Goal: Task Accomplishment & Management: Use online tool/utility

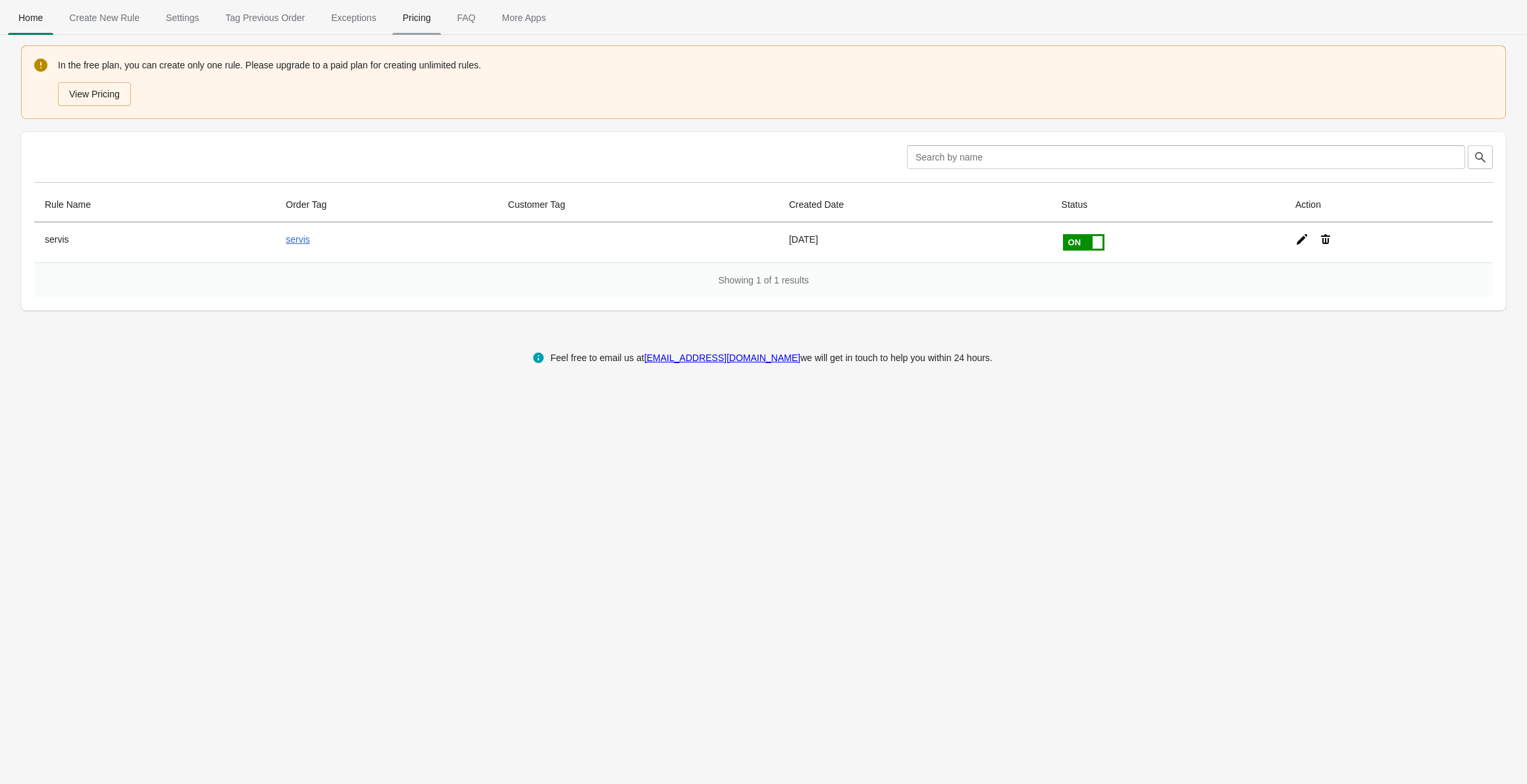
click at [393, 28] on span "Pricing" at bounding box center [417, 18] width 49 height 24
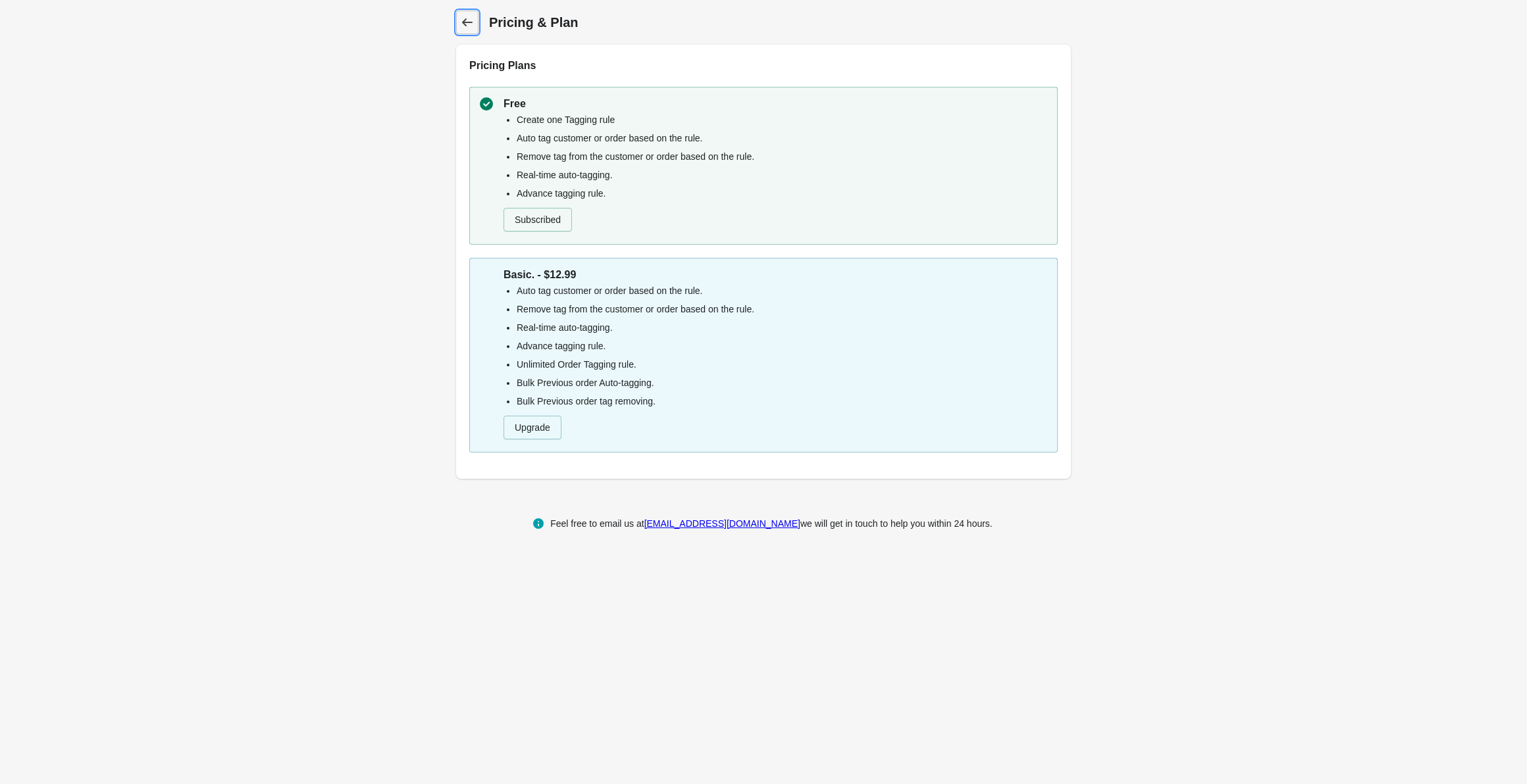
click at [473, 21] on icon at bounding box center [467, 22] width 13 height 13
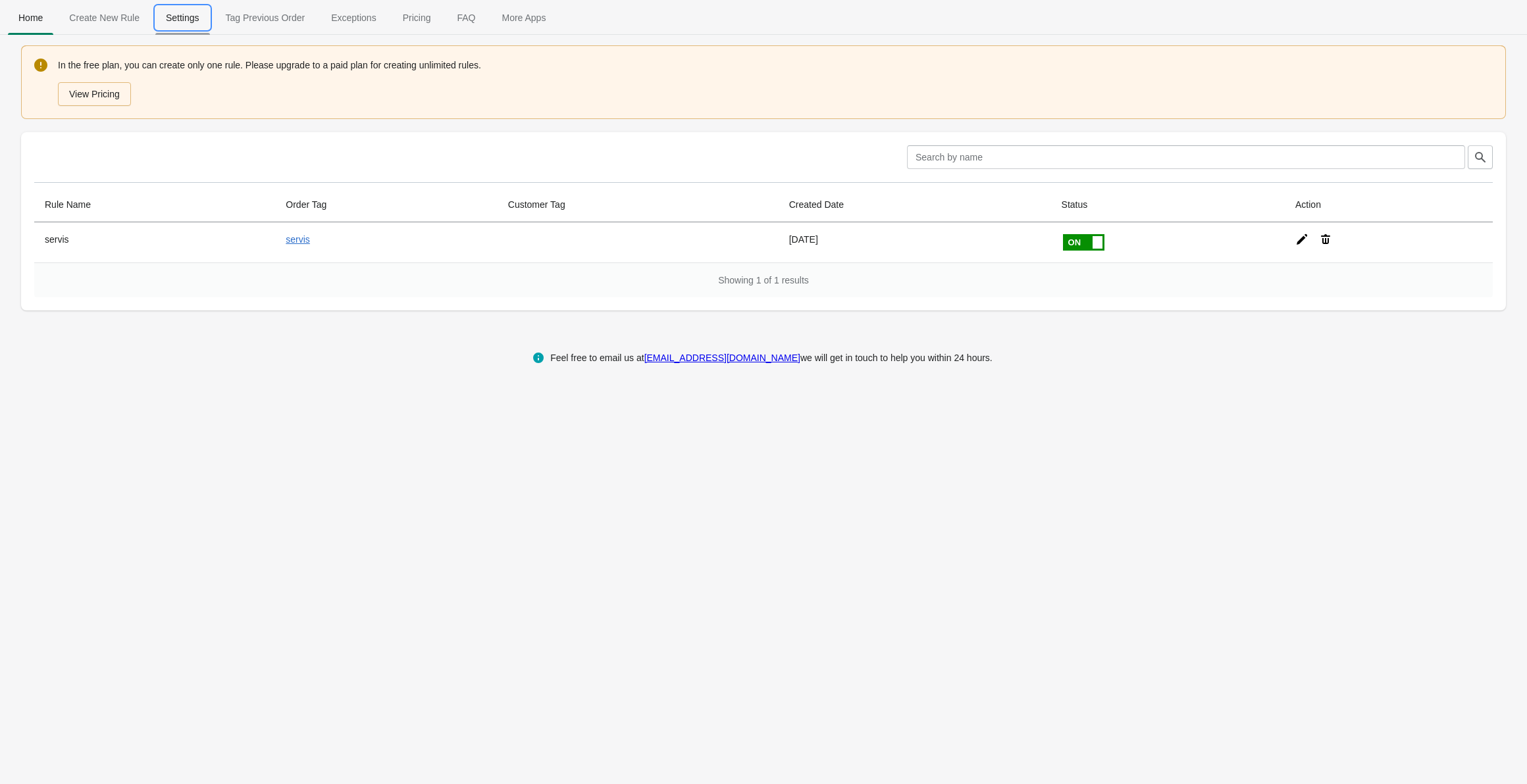
click at [170, 17] on span "Settings" at bounding box center [182, 18] width 55 height 24
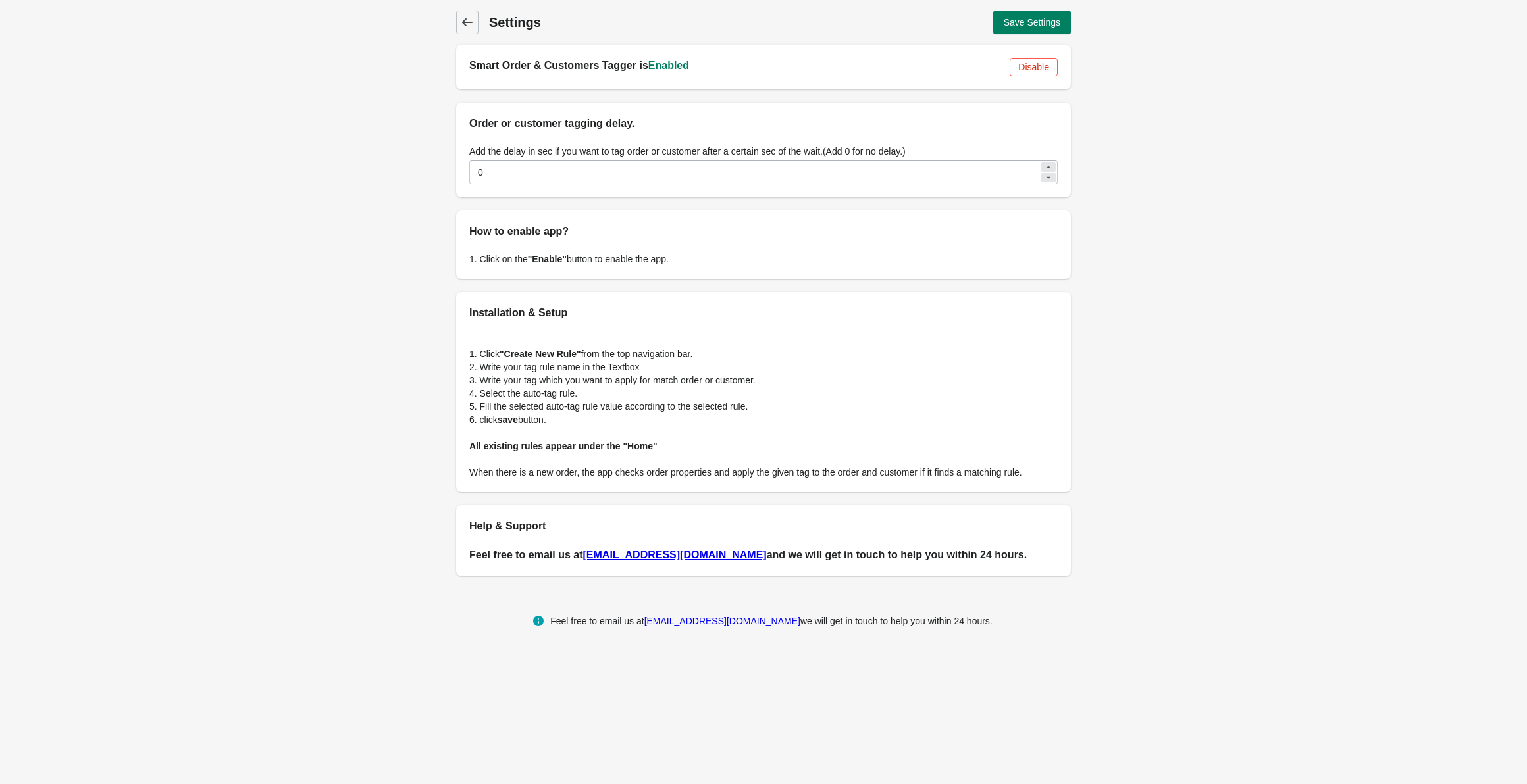
click at [468, 27] on icon at bounding box center [467, 22] width 13 height 13
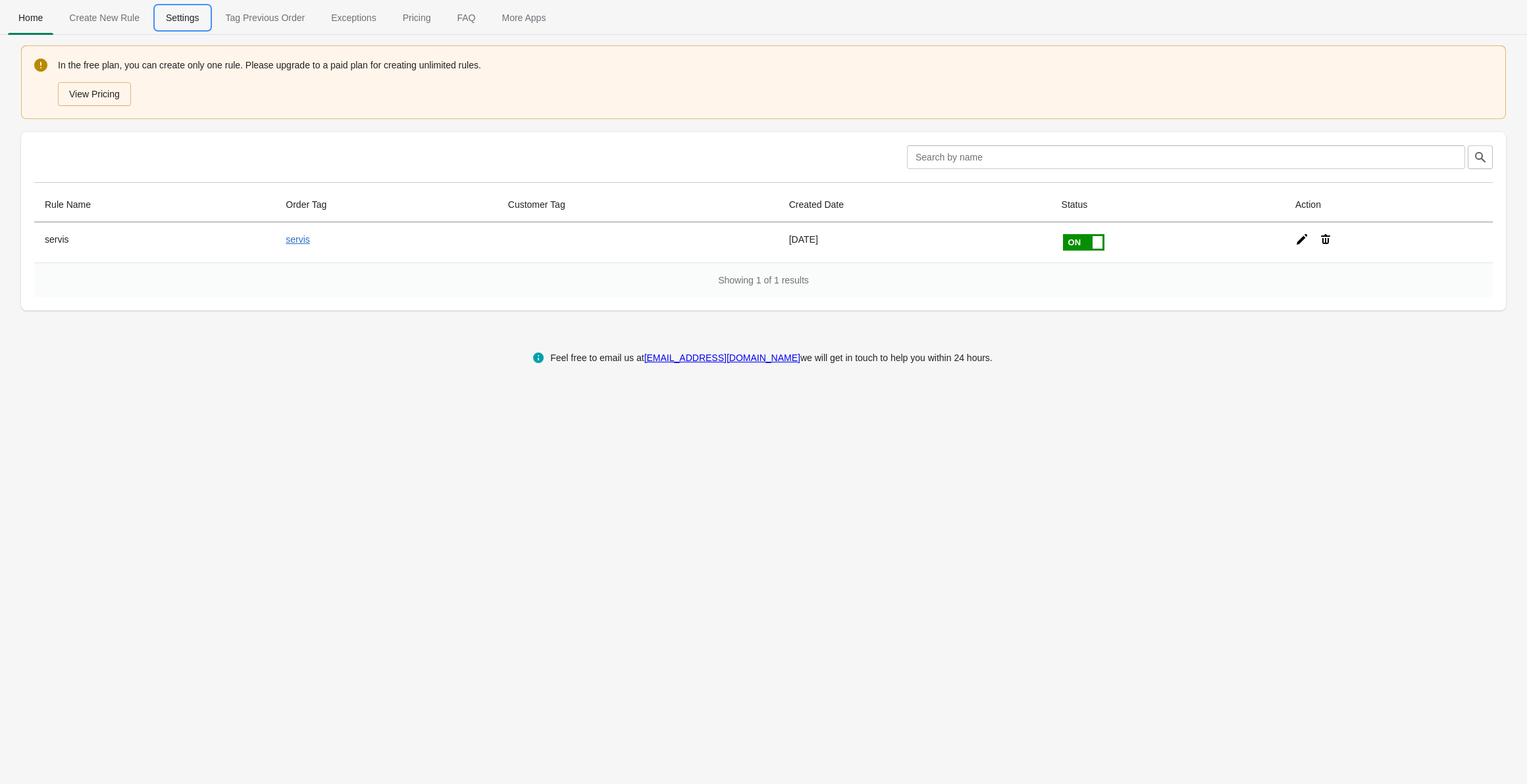
drag, startPoint x: 185, startPoint y: 22, endPoint x: 175, endPoint y: 32, distance: 14.1
click at [183, 24] on span "Settings" at bounding box center [182, 18] width 55 height 24
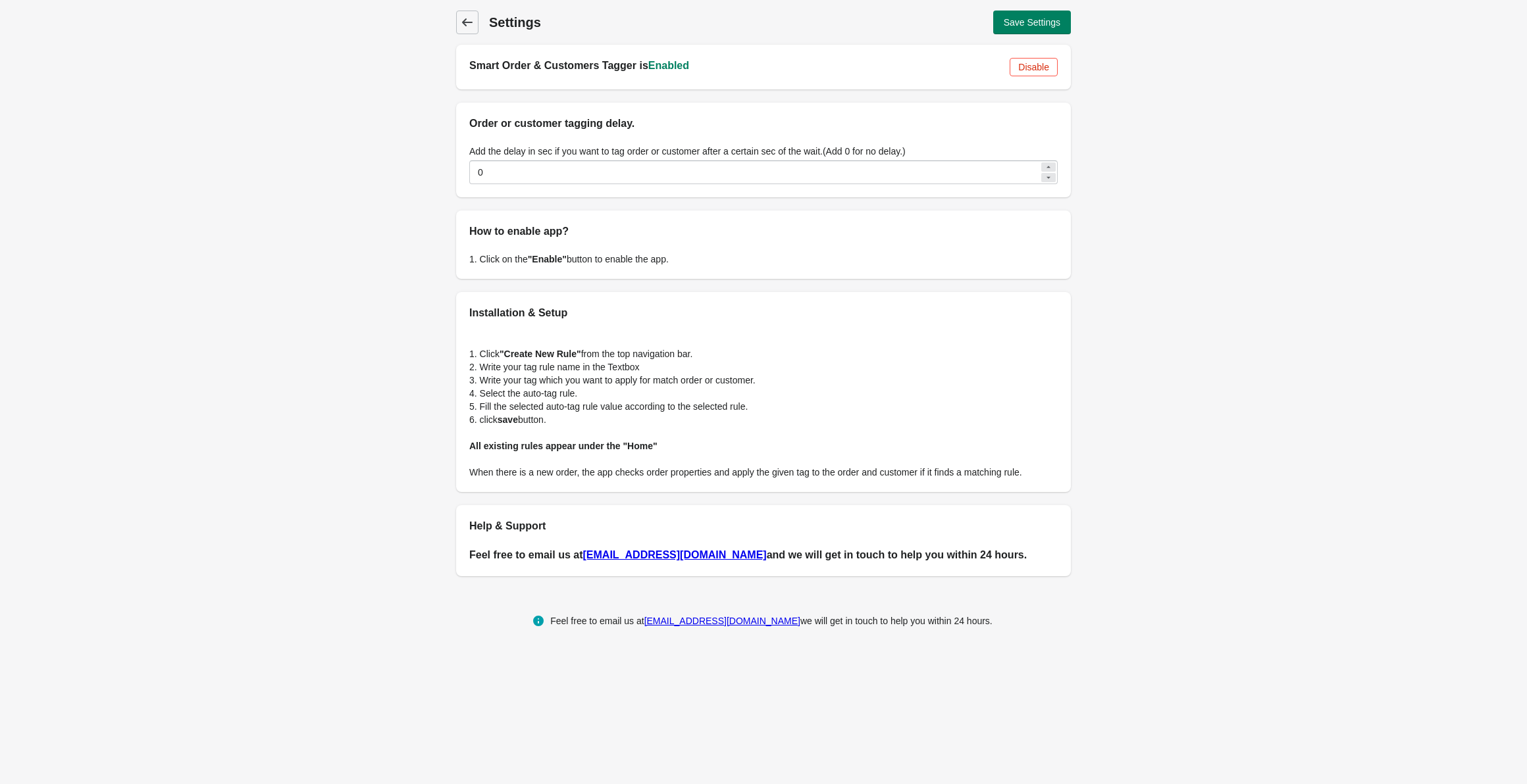
click at [471, 30] on span "Back" at bounding box center [467, 22] width 18 height 18
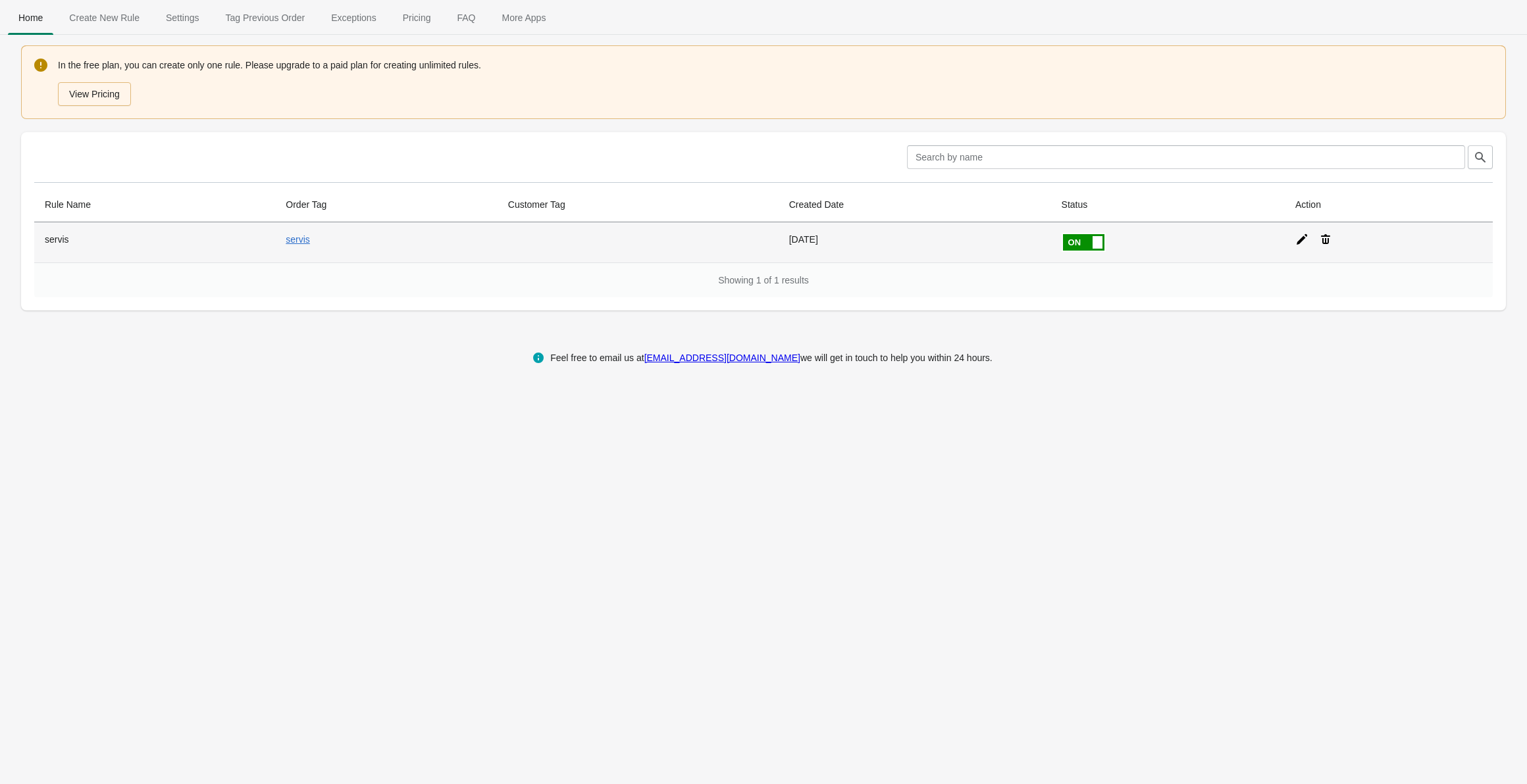
click at [282, 240] on td "servis" at bounding box center [386, 242] width 222 height 40
click at [292, 242] on link "servis" at bounding box center [298, 240] width 24 height 11
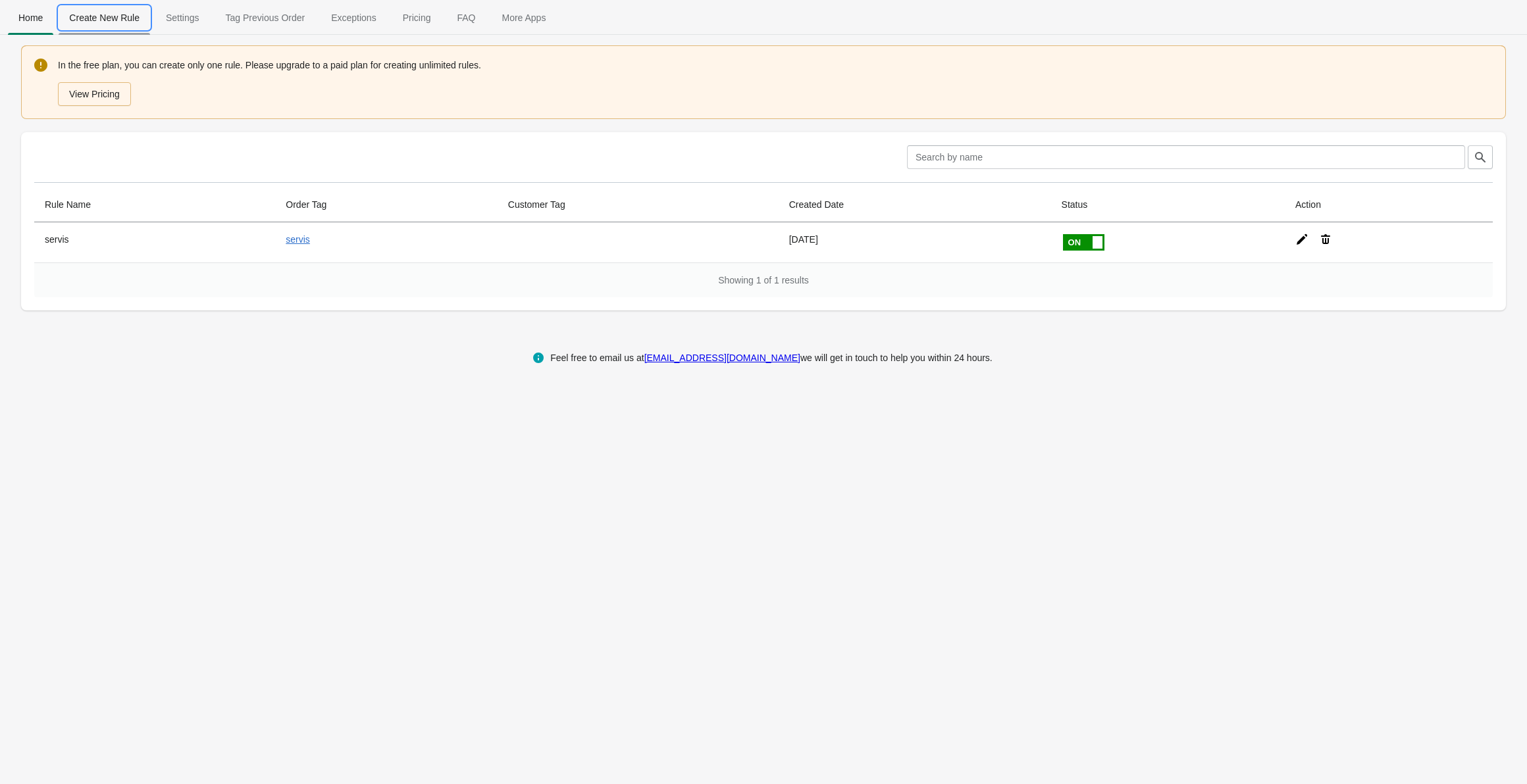
click at [128, 15] on span "Create New Rule" at bounding box center [104, 18] width 91 height 24
